Goal: Navigation & Orientation: Go to known website

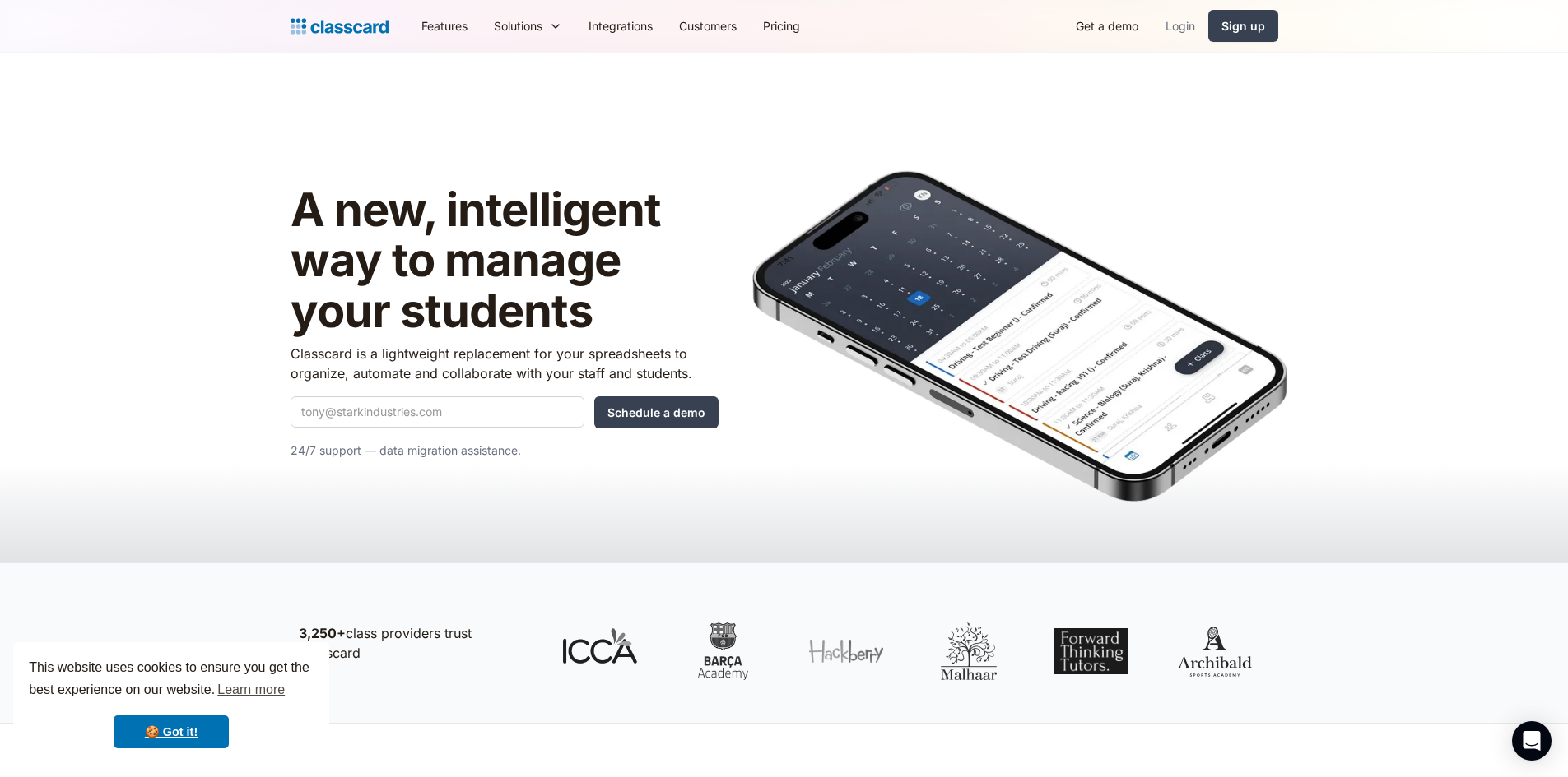
click at [1191, 20] on link "Login" at bounding box center [1180, 25] width 56 height 37
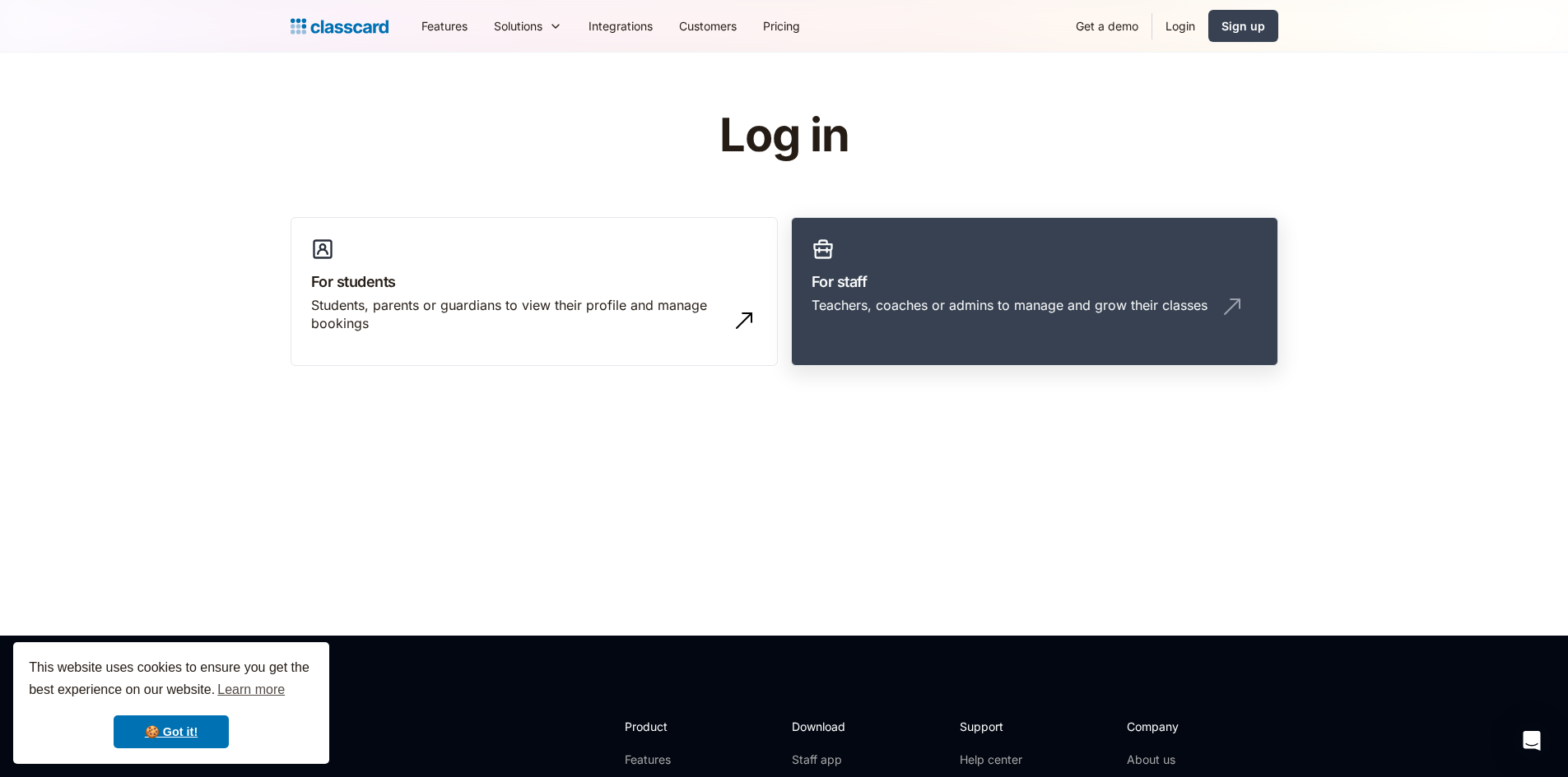
click at [953, 350] on link "For staff Teachers, coaches or admins to manage and grow their classes" at bounding box center [1034, 292] width 487 height 150
